Goal: Go to known website: Access a specific website the user already knows

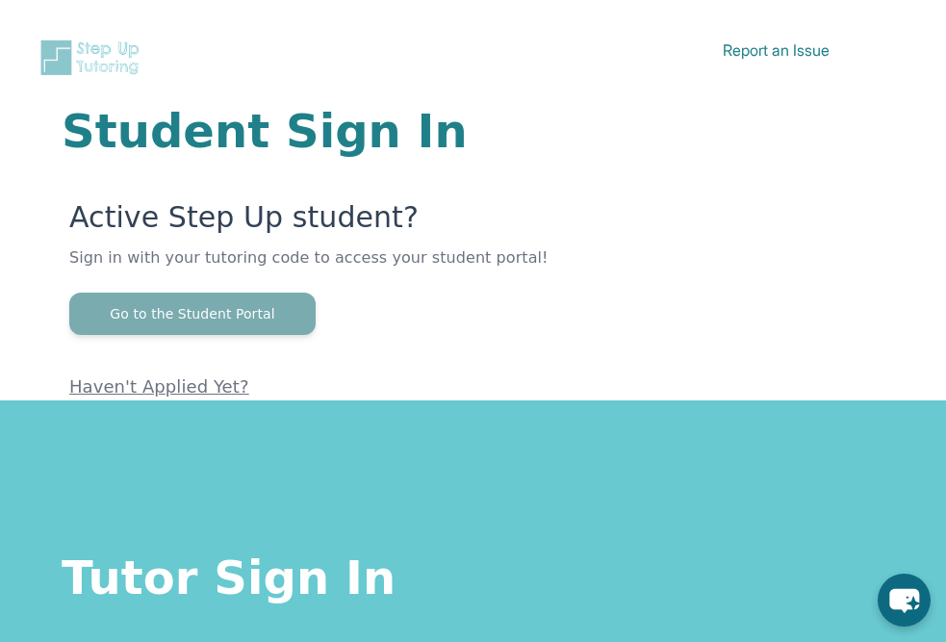
click at [157, 312] on button "Go to the Student Portal" at bounding box center [192, 313] width 246 height 42
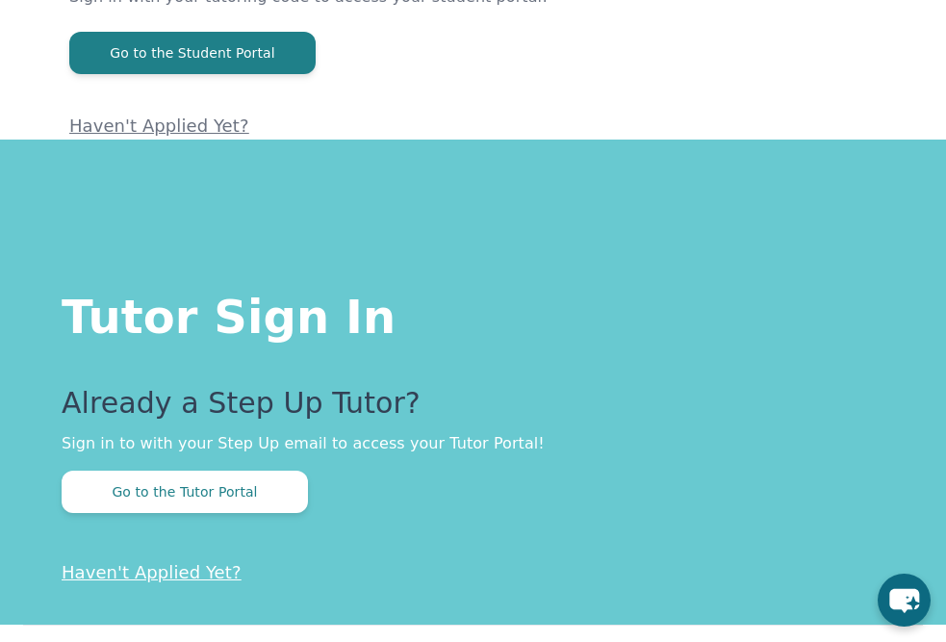
scroll to position [360, 0]
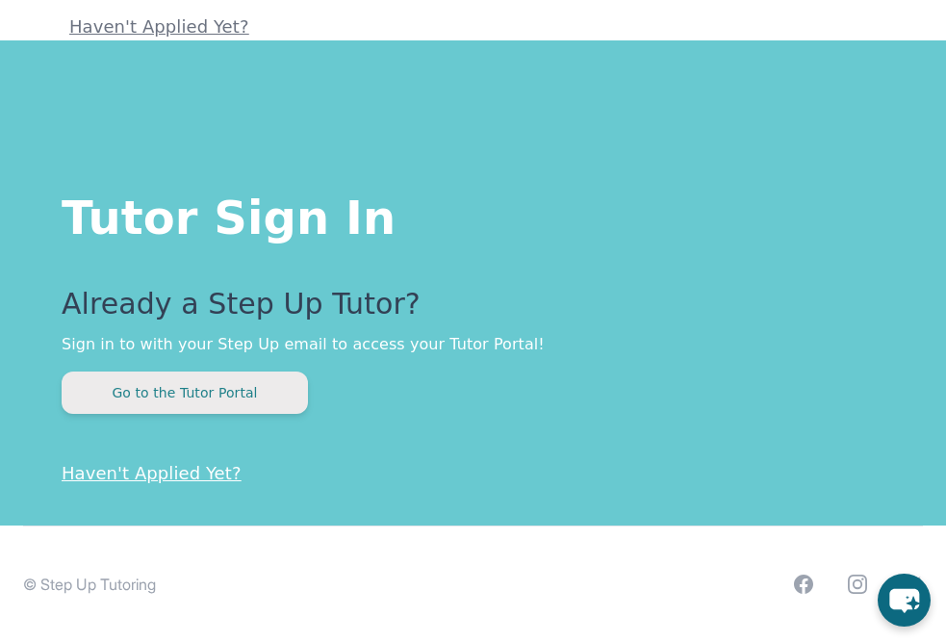
click at [242, 392] on button "Go to the Tutor Portal" at bounding box center [185, 392] width 246 height 42
